Goal: Information Seeking & Learning: Learn about a topic

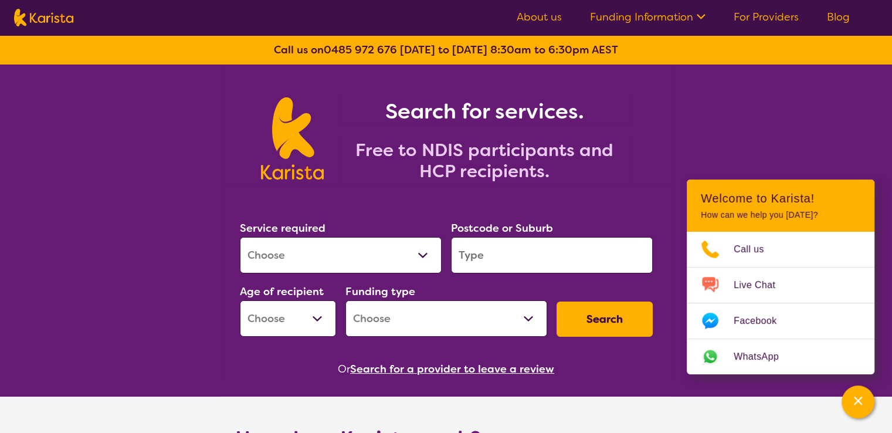
click at [305, 267] on select "Allied Health Assistant Assessment ([MEDICAL_DATA] or [MEDICAL_DATA]) Behaviour…" at bounding box center [341, 255] width 202 height 36
click at [240, 237] on select "Allied Health Assistant Assessment ([MEDICAL_DATA] or [MEDICAL_DATA]) Behaviour…" at bounding box center [341, 255] width 202 height 36
click at [289, 252] on select "Allied Health Assistant Assessment ([MEDICAL_DATA] or [MEDICAL_DATA]) Behaviour…" at bounding box center [341, 255] width 202 height 36
select select "Nursing services"
click at [240, 237] on select "Allied Health Assistant Assessment ([MEDICAL_DATA] or [MEDICAL_DATA]) Behaviour…" at bounding box center [341, 255] width 202 height 36
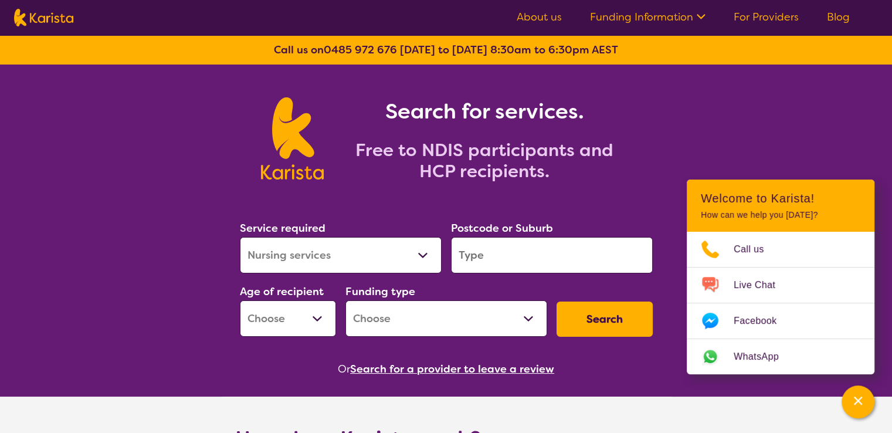
click at [500, 255] on input "search" at bounding box center [552, 255] width 202 height 36
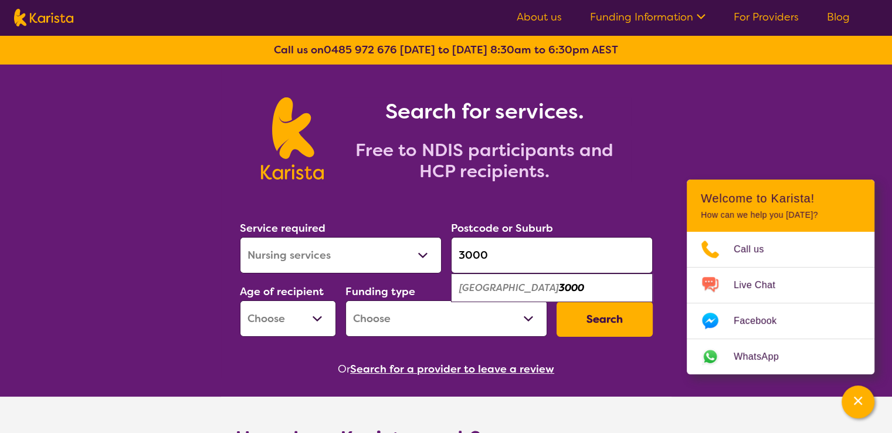
type input "3000"
click at [495, 282] on em "[GEOGRAPHIC_DATA]" at bounding box center [509, 288] width 100 height 12
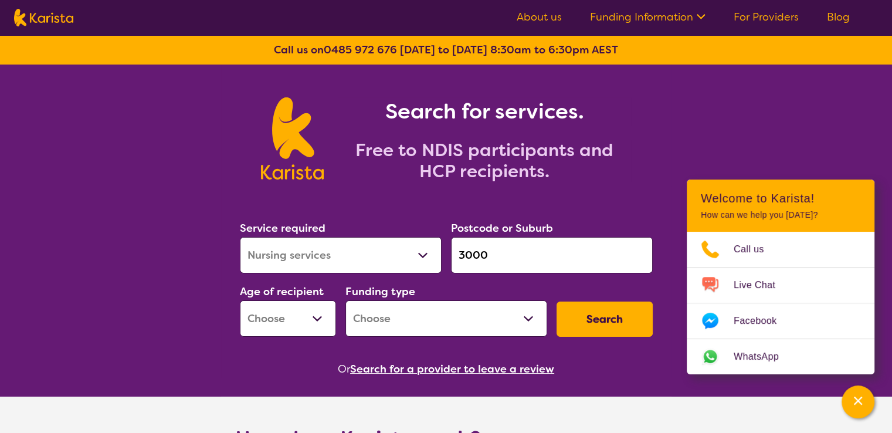
click at [404, 316] on select "Home Care Package (HCP) National Disability Insurance Scheme (NDIS) I don't know" at bounding box center [447, 318] width 202 height 36
select select "NDIS"
click at [346, 300] on select "Home Care Package (HCP) National Disability Insurance Scheme (NDIS) I don't know" at bounding box center [447, 318] width 202 height 36
click at [319, 331] on select "Early Childhood - 0 to 9 Child - 10 to 11 Adolescent - 12 to 17 Adult - 18 to 6…" at bounding box center [288, 318] width 96 height 36
select select "AD"
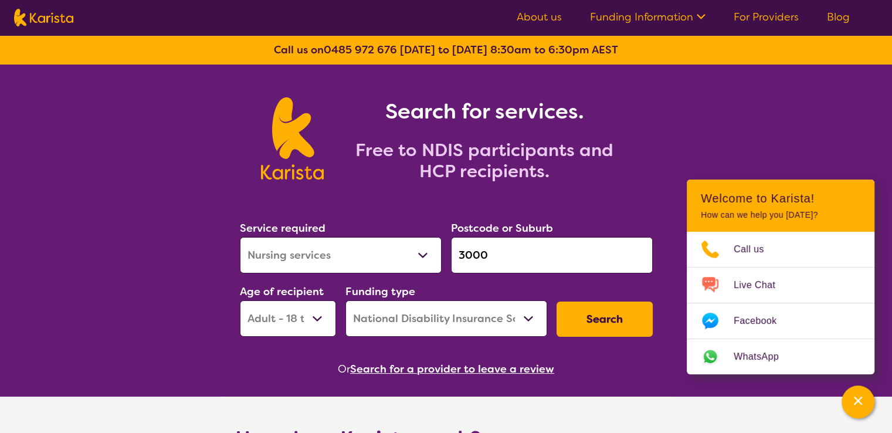
click at [240, 300] on select "Early Childhood - 0 to 9 Child - 10 to 11 Adolescent - 12 to 17 Adult - 18 to 6…" at bounding box center [288, 318] width 96 height 36
click at [598, 317] on button "Search" at bounding box center [605, 319] width 96 height 35
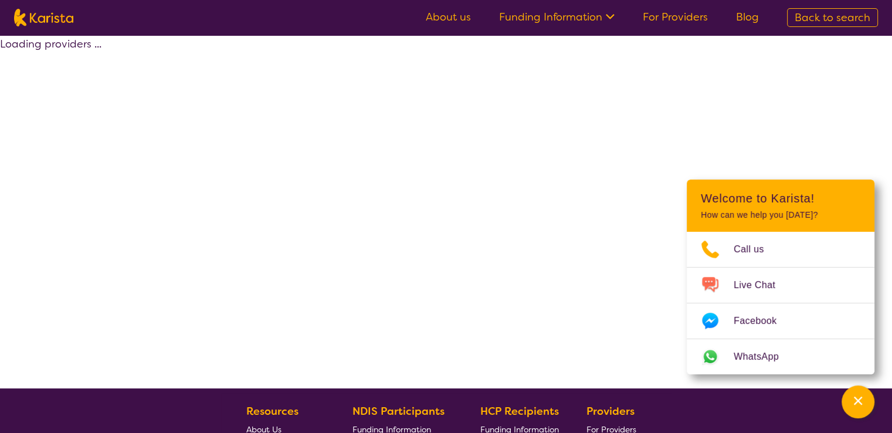
select select "by_score"
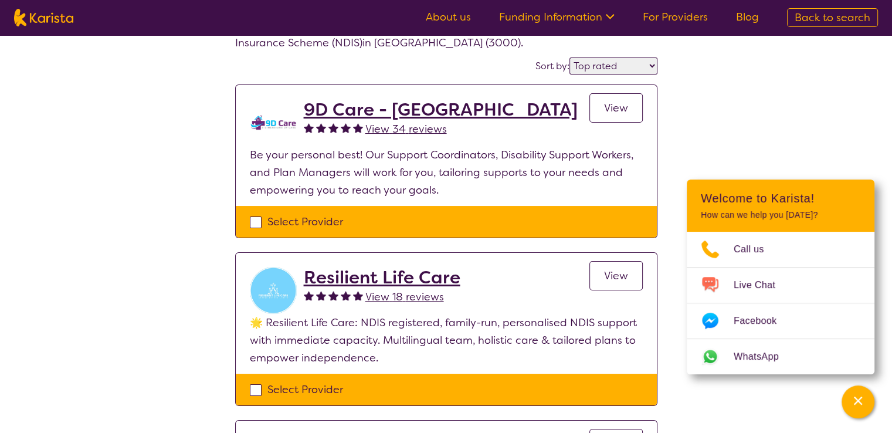
scroll to position [59, 0]
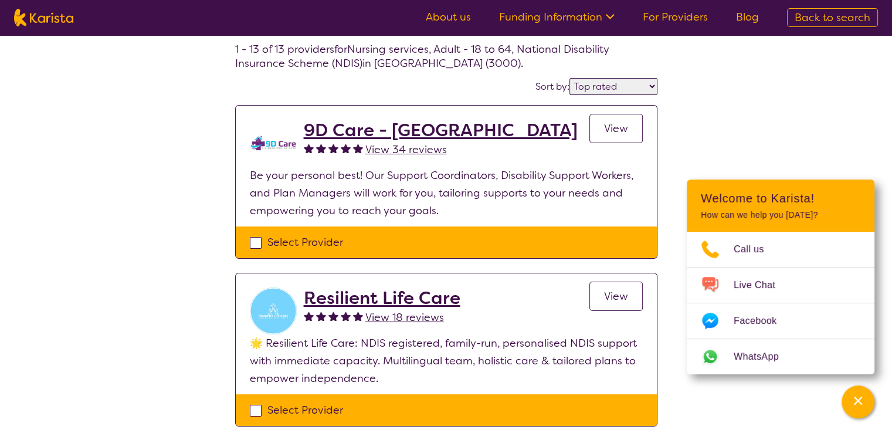
select select "Nursing services"
select select "AD"
select select "NDIS"
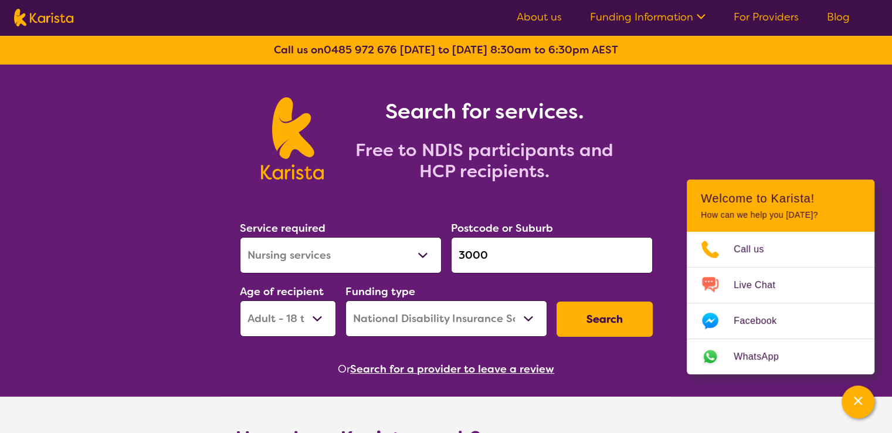
click at [601, 321] on button "Search" at bounding box center [605, 319] width 96 height 35
select select "by_score"
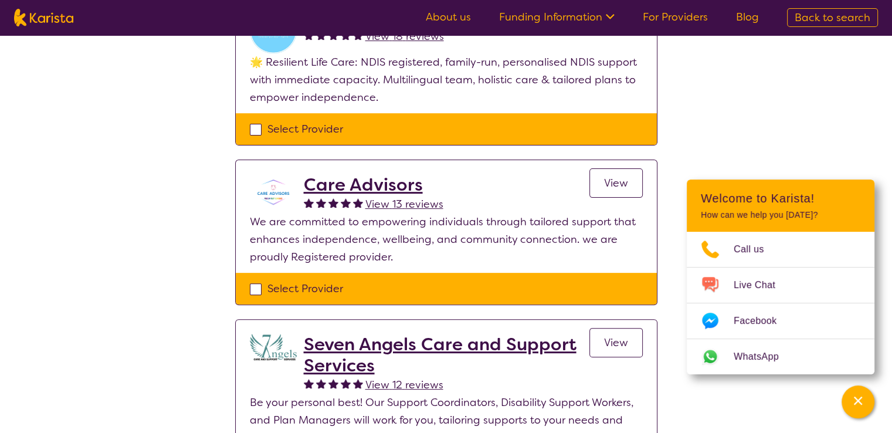
scroll to position [293, 0]
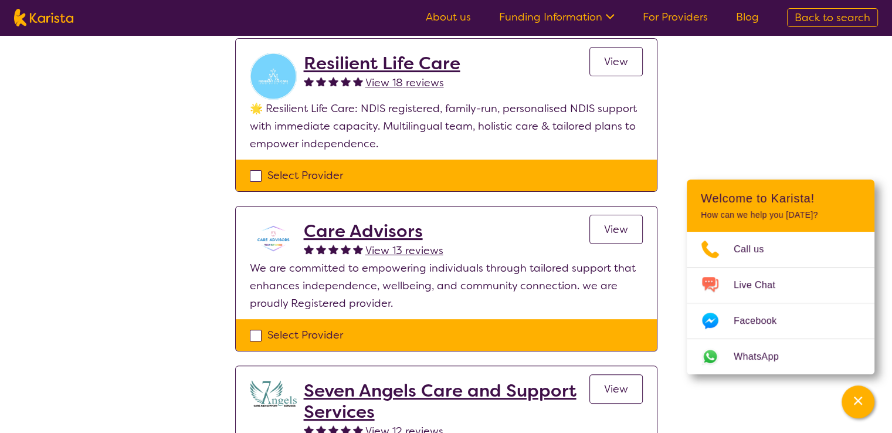
click at [333, 231] on h2 "Care Advisors" at bounding box center [374, 231] width 140 height 21
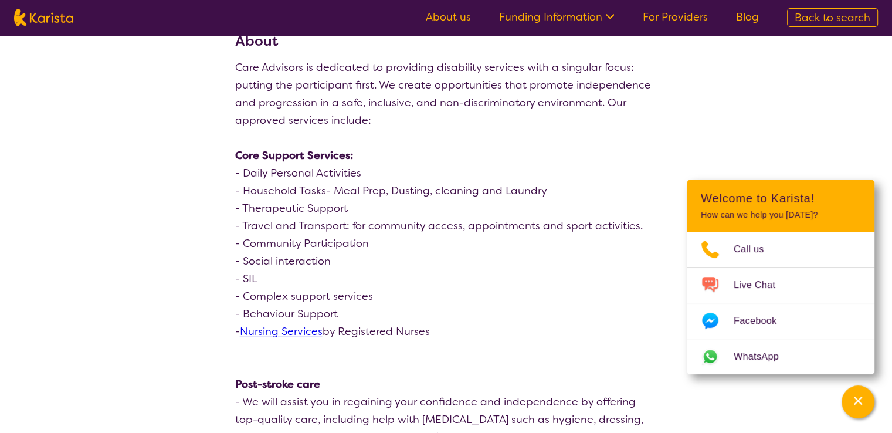
scroll to position [59, 0]
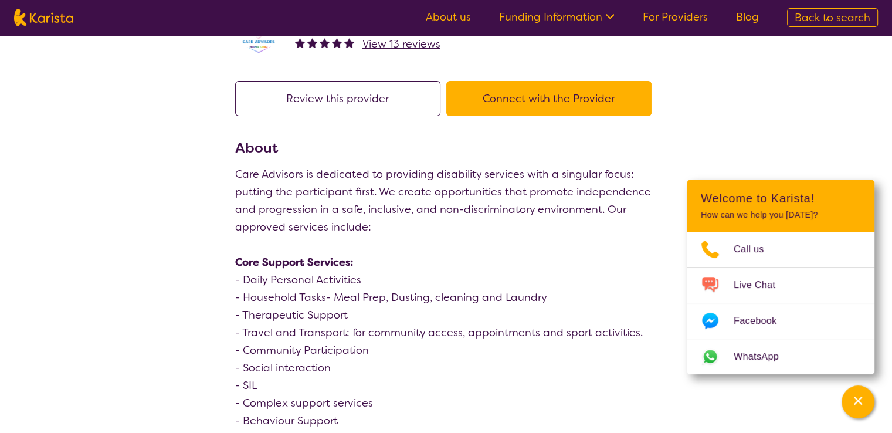
scroll to position [293, 0]
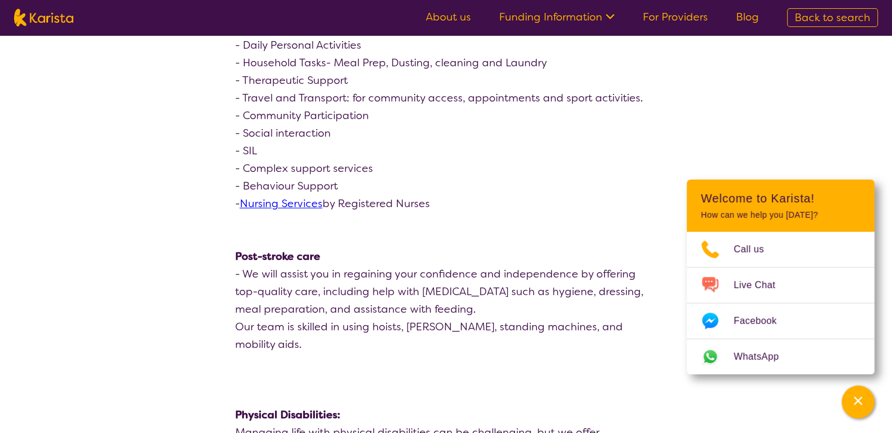
select select "by_score"
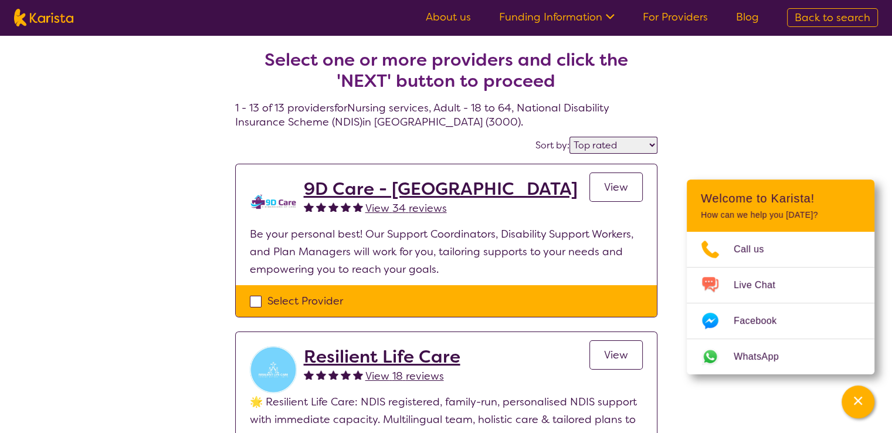
select select "Nursing services"
select select "AD"
select select "NDIS"
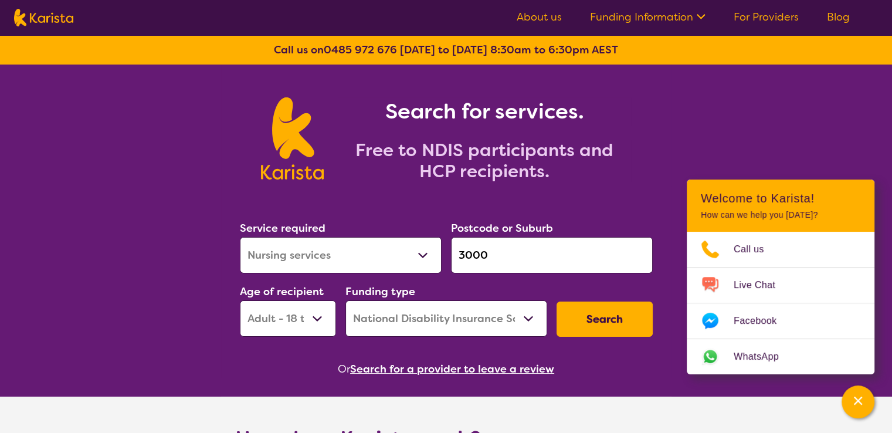
click at [844, 16] on link "Blog" at bounding box center [838, 17] width 23 height 14
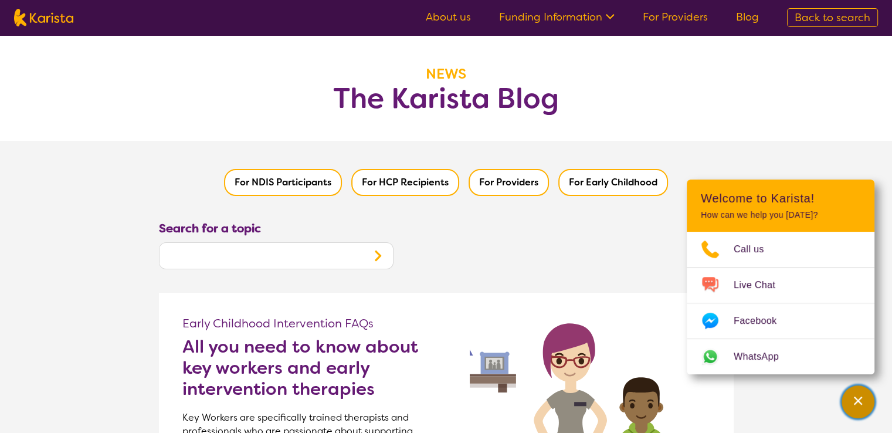
click at [863, 414] on div "Channel Menu" at bounding box center [857, 402] width 23 height 26
